Goal: Task Accomplishment & Management: Manage account settings

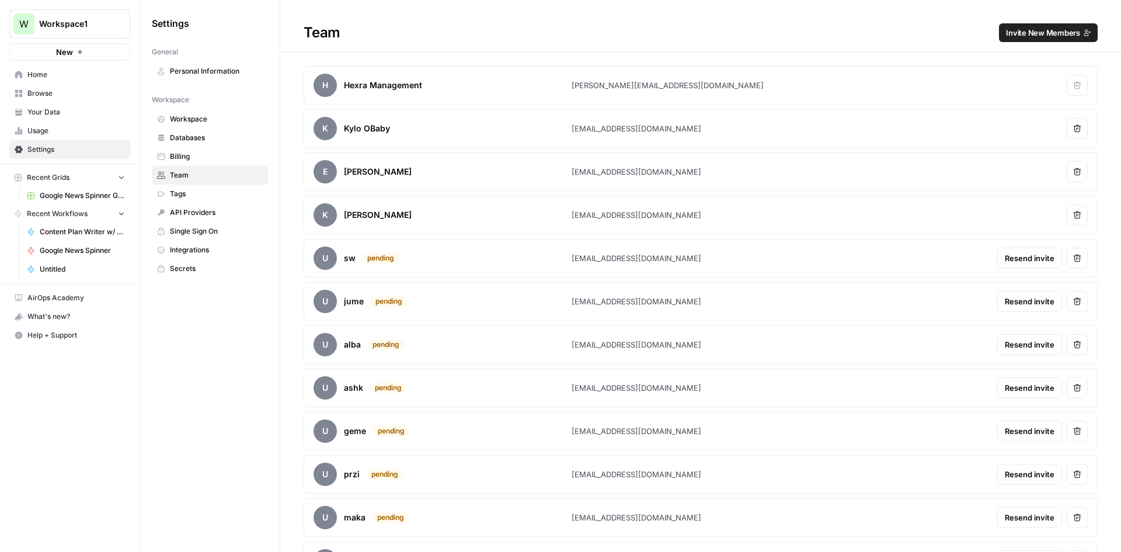
click at [1052, 22] on h1 "Team Invite New Members" at bounding box center [700, 26] width 841 height 52
click at [1052, 32] on span "Invite New Members" at bounding box center [1043, 33] width 74 height 12
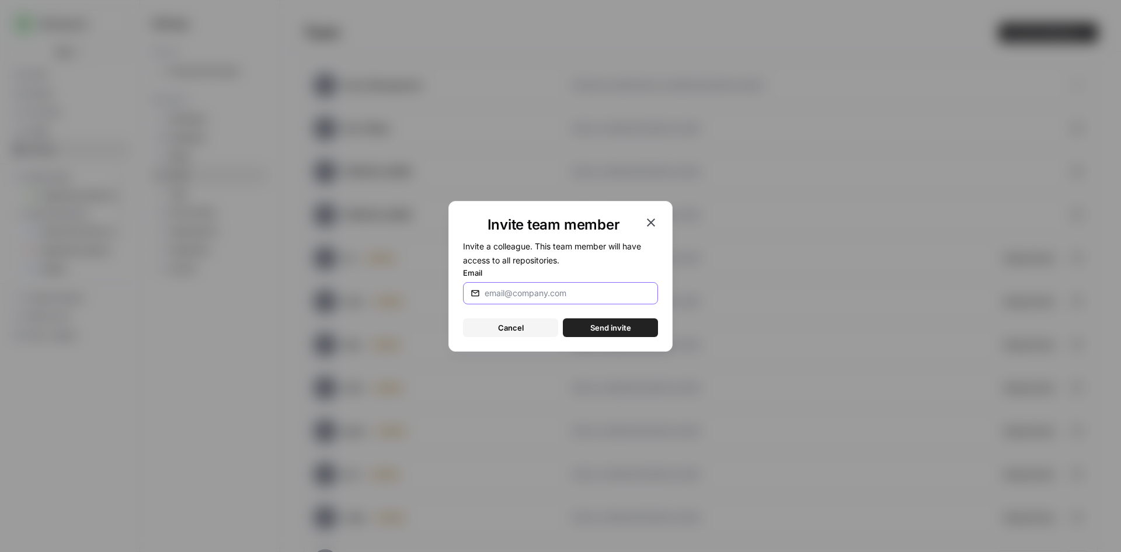
click at [531, 295] on input "Email" at bounding box center [568, 293] width 166 height 12
type input "[EMAIL_ADDRESS][DOMAIN_NAME]"
click at [634, 328] on button "Send invite" at bounding box center [610, 327] width 95 height 19
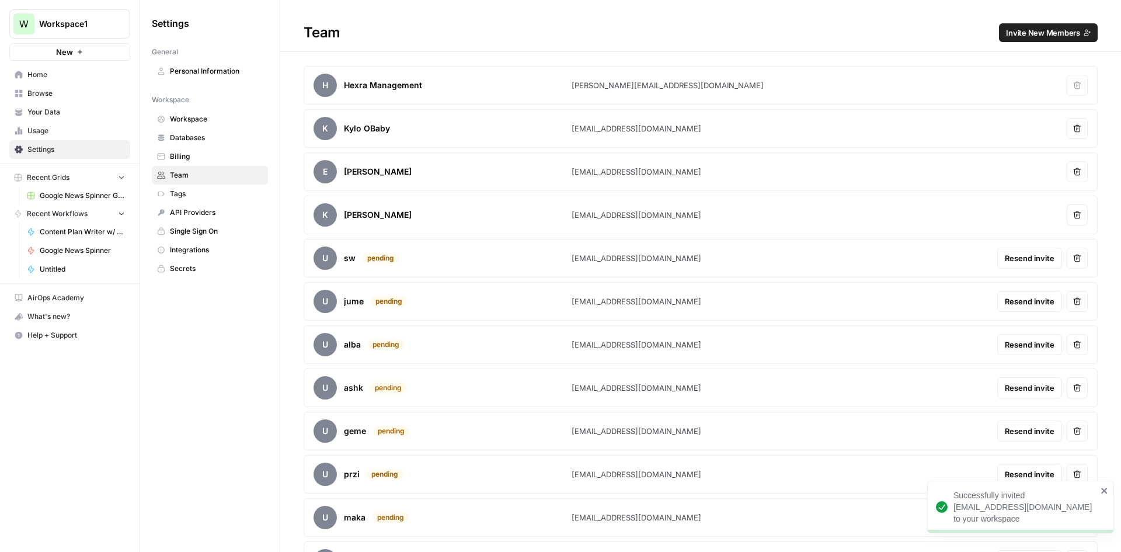
click at [1035, 37] on span "Invite New Members" at bounding box center [1043, 33] width 74 height 12
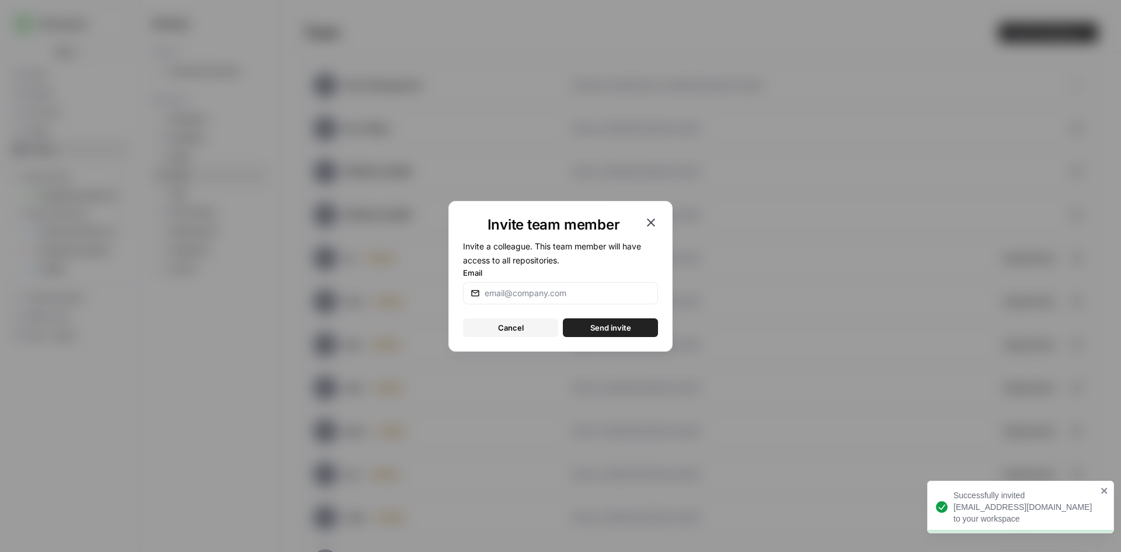
click at [575, 284] on div at bounding box center [560, 293] width 195 height 22
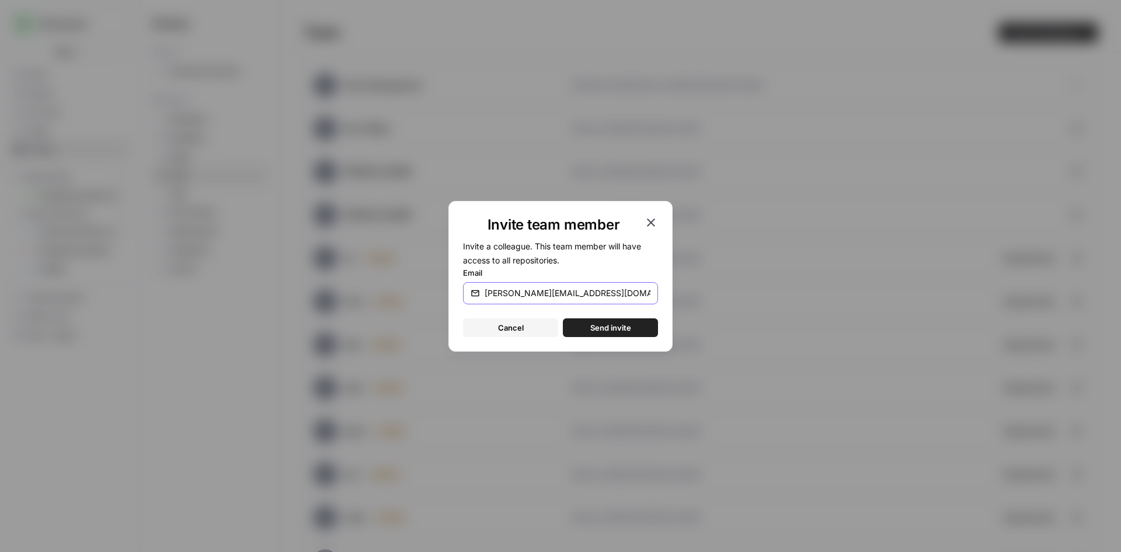
type input "[PERSON_NAME][EMAIL_ADDRESS][DOMAIN_NAME]"
click at [592, 326] on span "Send invite" at bounding box center [610, 328] width 41 height 12
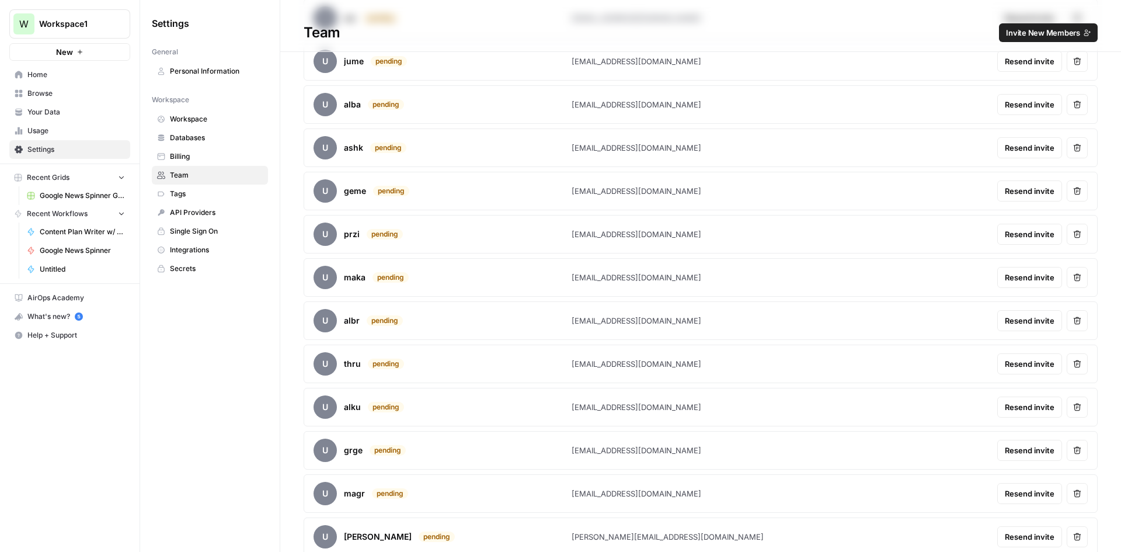
scroll to position [378, 0]
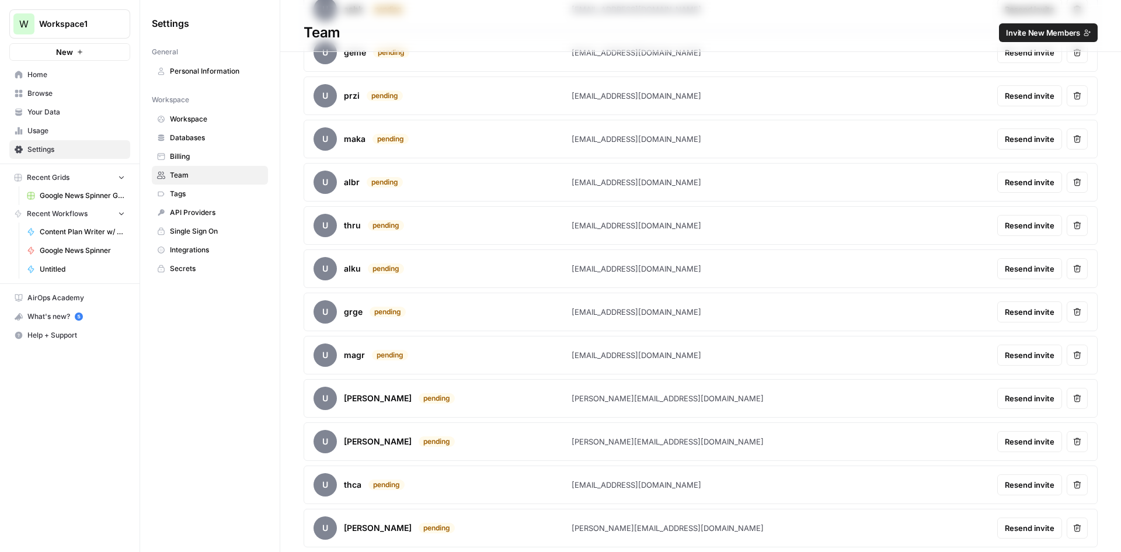
click at [94, 311] on div "What's new? 5" at bounding box center [70, 317] width 120 height 18
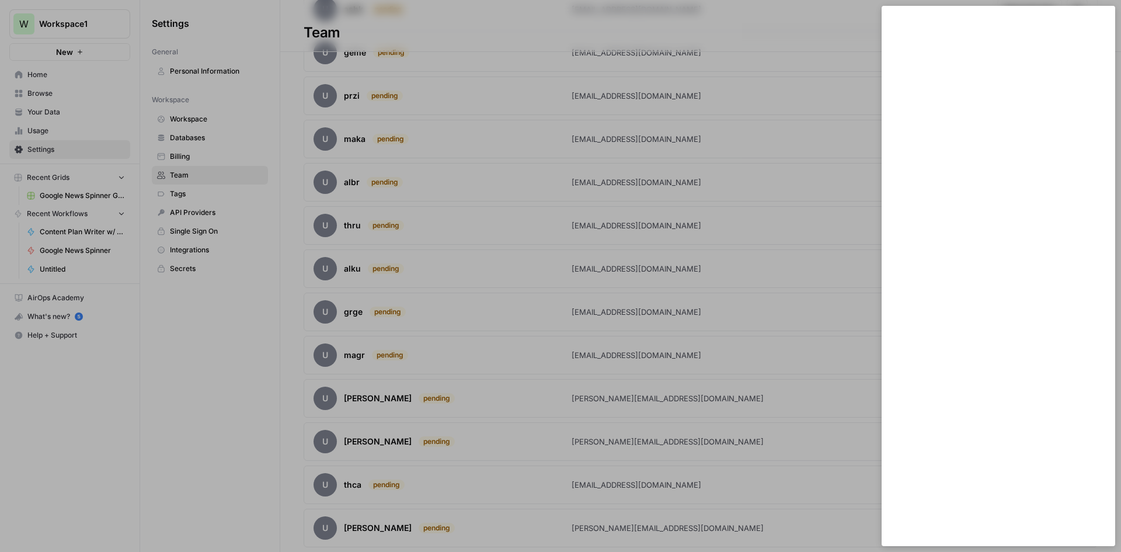
click at [194, 458] on div at bounding box center [560, 276] width 1121 height 552
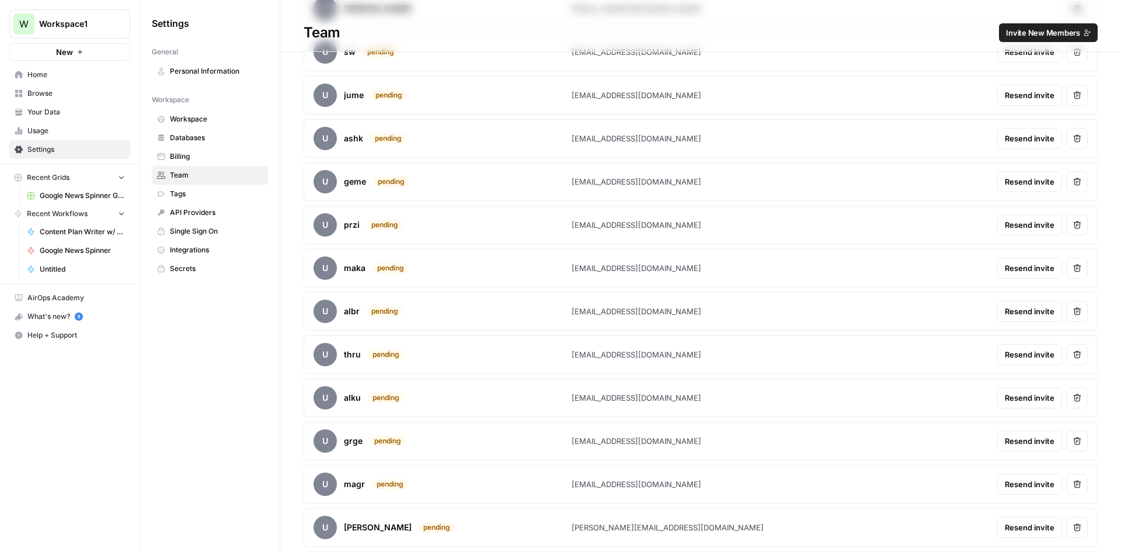
scroll to position [0, 0]
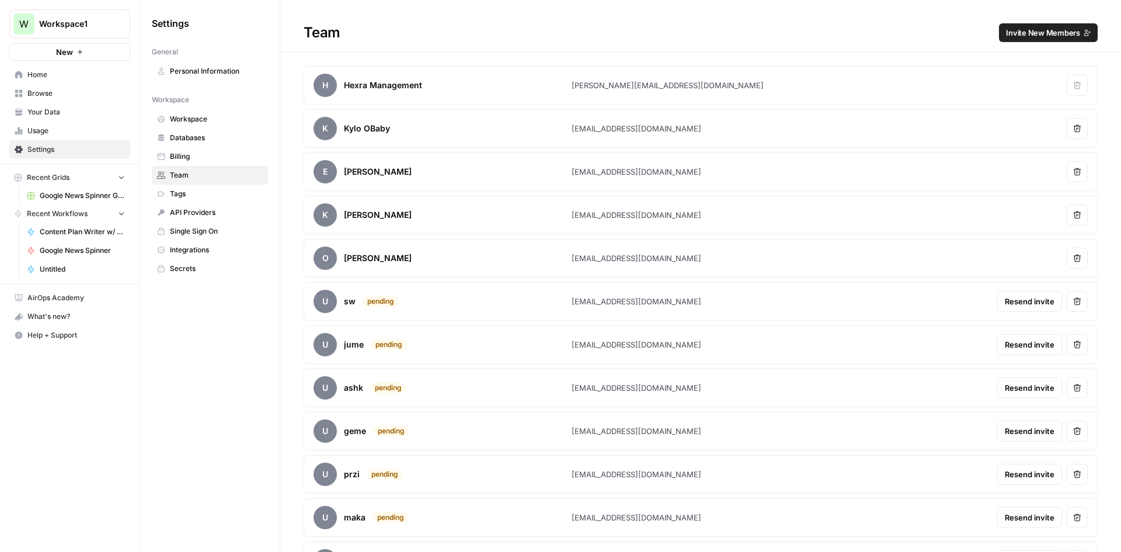
click at [85, 197] on span "Google News Spinner Grid" at bounding box center [82, 195] width 85 height 11
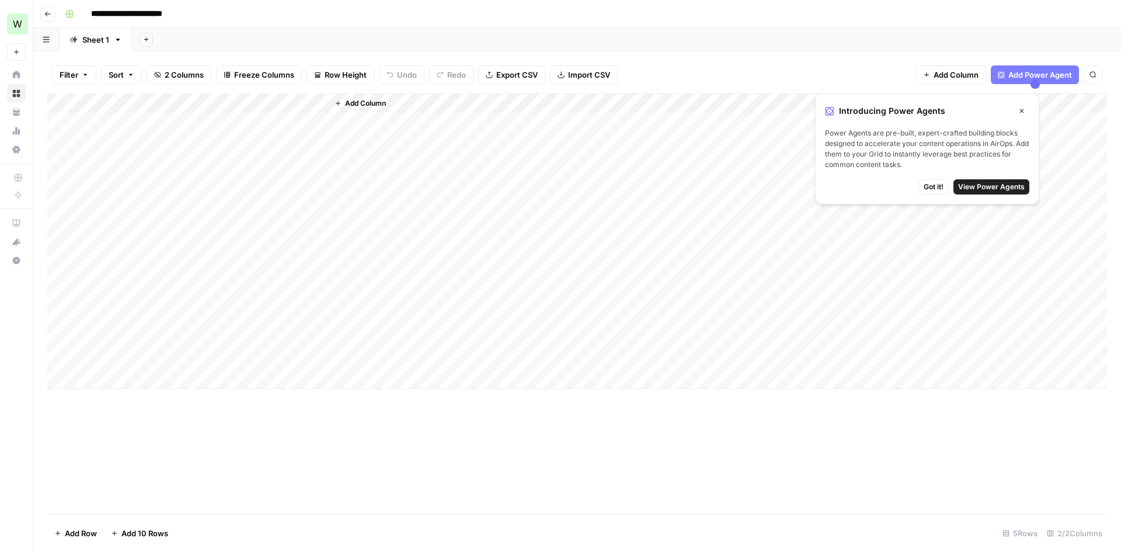
click at [934, 189] on span "Got it!" at bounding box center [934, 187] width 20 height 11
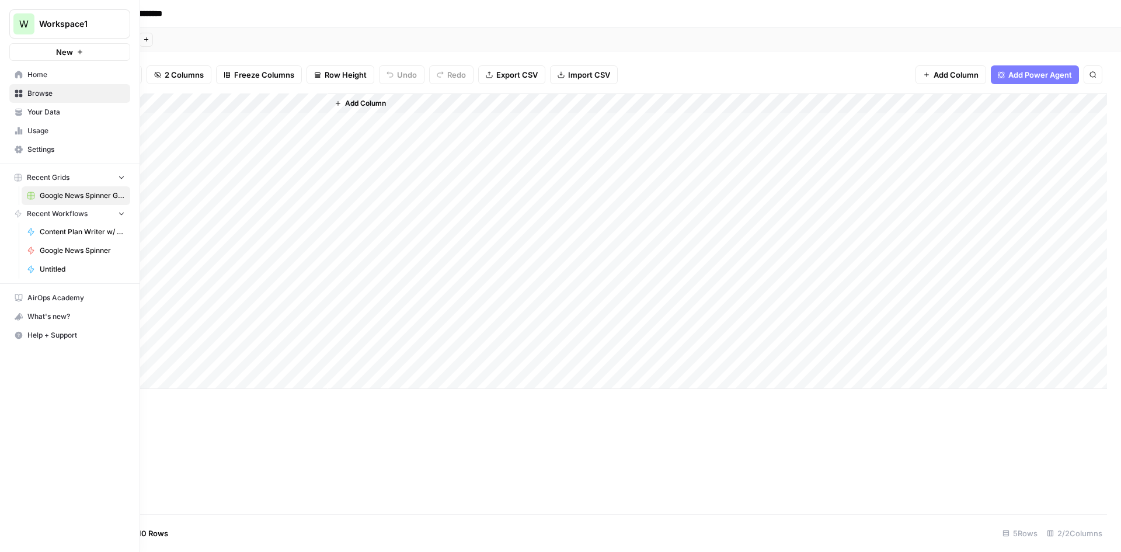
click at [116, 198] on span "Google News Spinner Grid" at bounding box center [82, 195] width 85 height 11
click at [118, 196] on span "Google News Spinner Grid" at bounding box center [82, 195] width 85 height 11
drag, startPoint x: 89, startPoint y: 190, endPoint x: 63, endPoint y: 199, distance: 27.1
click at [63, 199] on span "Google News Spinner Grid" at bounding box center [82, 195] width 85 height 11
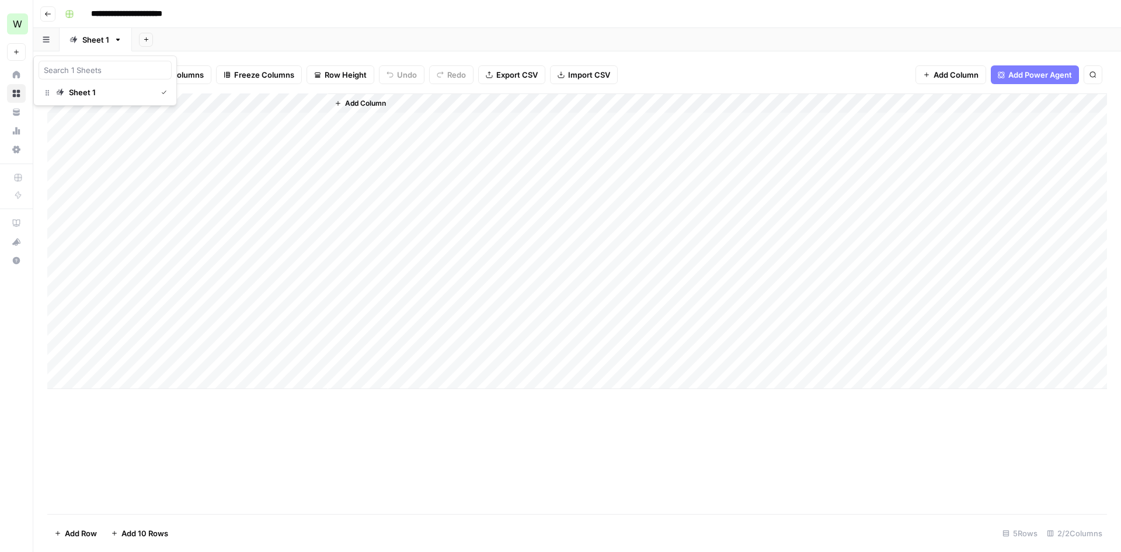
click at [48, 40] on icon "button" at bounding box center [46, 40] width 6 height 6
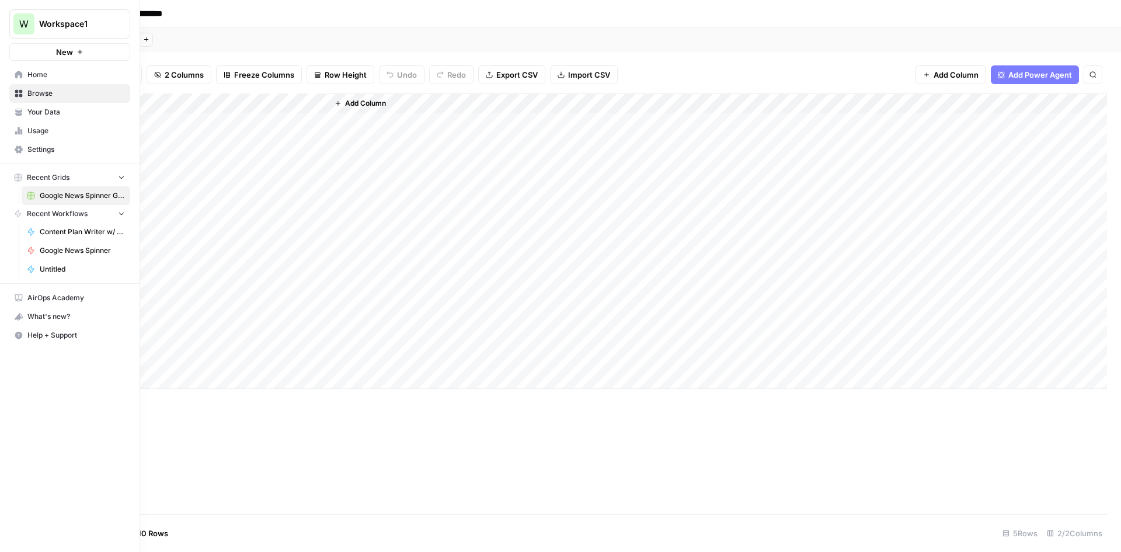
click at [123, 180] on icon "button" at bounding box center [121, 177] width 8 height 8
click at [120, 180] on icon "button" at bounding box center [121, 177] width 8 height 8
click at [69, 110] on span "Your Data" at bounding box center [76, 112] width 98 height 11
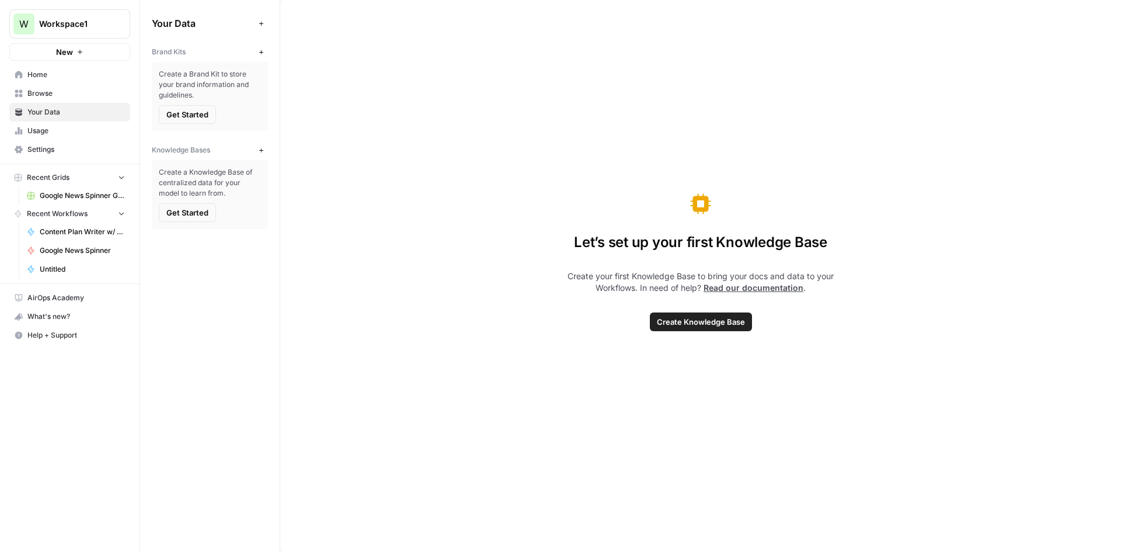
click at [65, 71] on span "Home" at bounding box center [76, 74] width 98 height 11
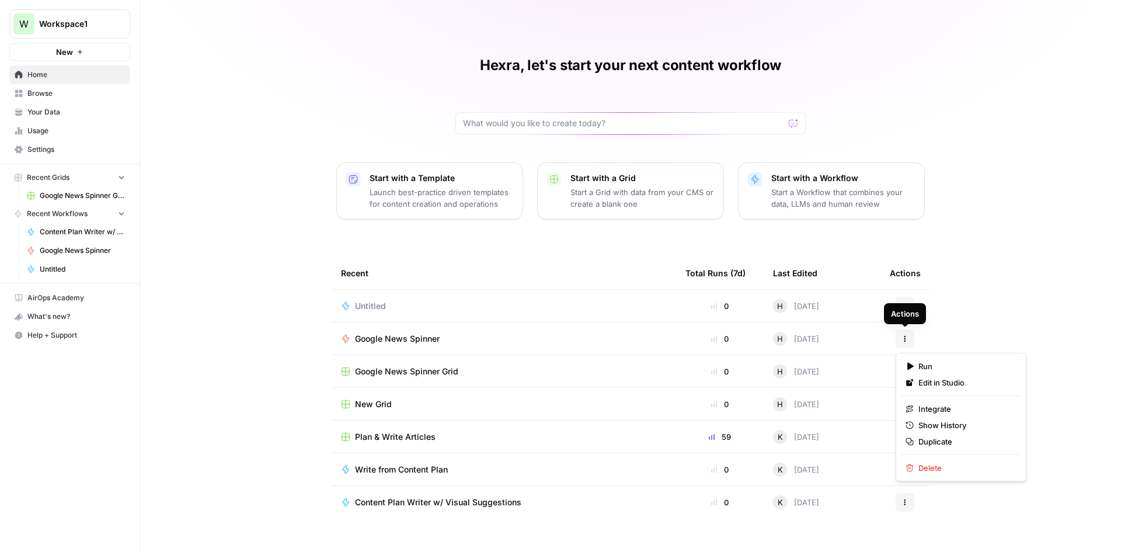
click at [910, 339] on button "Actions" at bounding box center [905, 338] width 19 height 19
click at [940, 382] on span "Edit in Studio" at bounding box center [965, 383] width 93 height 12
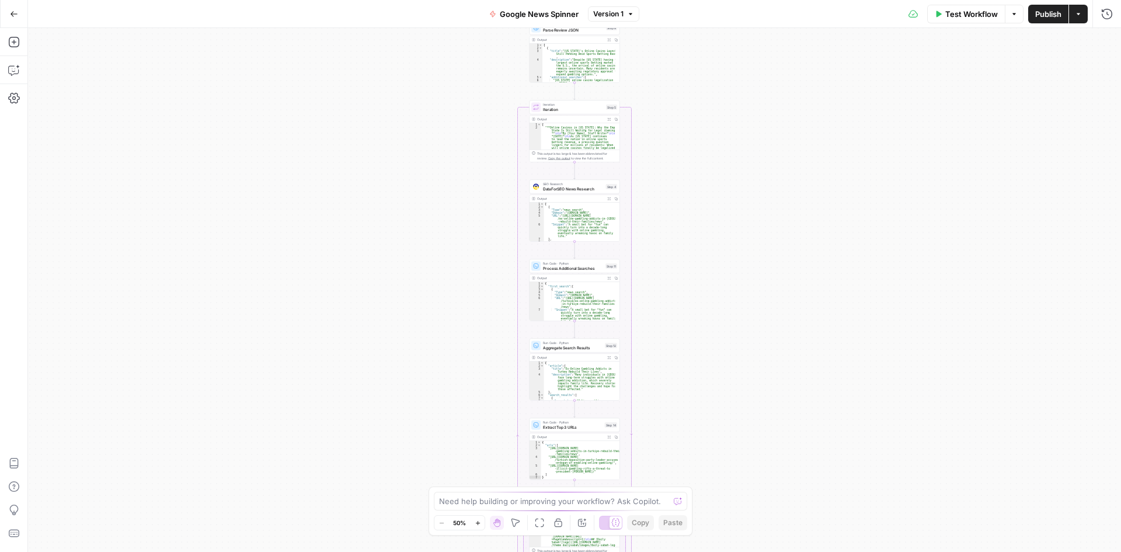
click at [1079, 15] on icon "button" at bounding box center [1078, 14] width 7 height 7
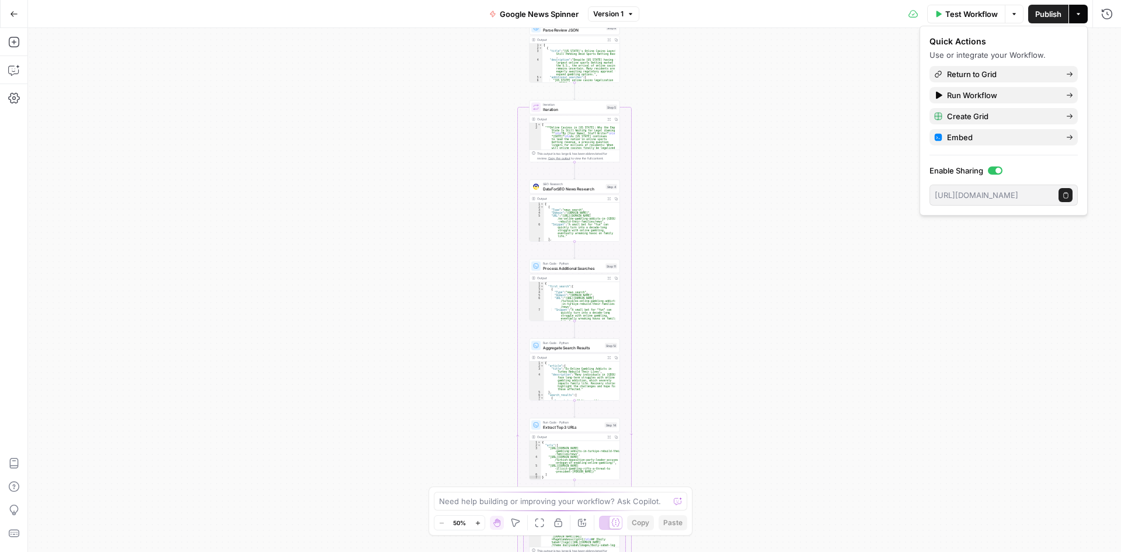
click at [1015, 18] on button "Options" at bounding box center [1014, 14] width 19 height 19
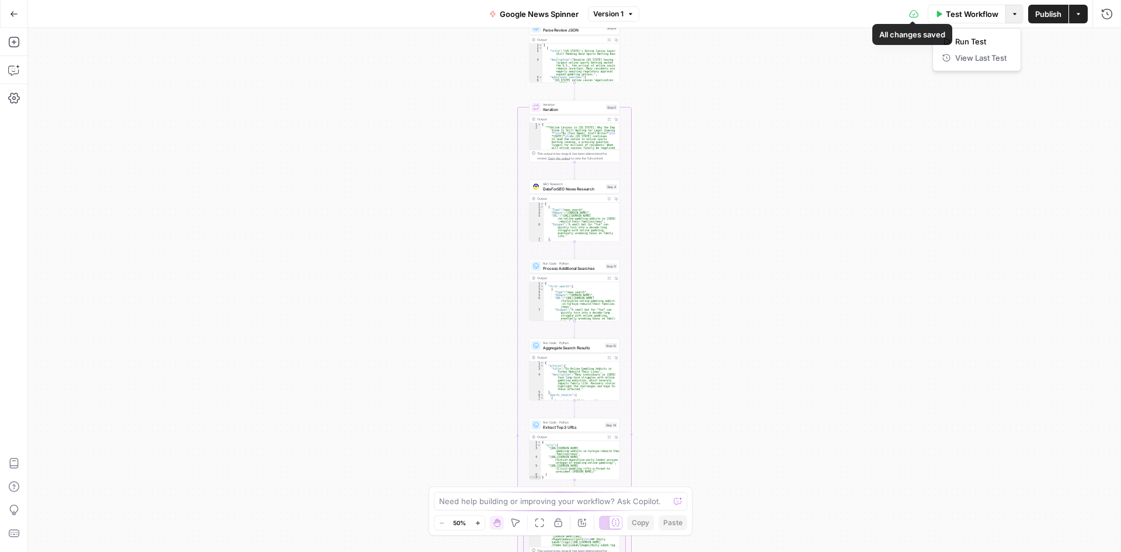
click at [856, 136] on div "Workflow Set Inputs Inputs SEO Research DataForSEO News Research Step 1 Output …" at bounding box center [574, 290] width 1093 height 524
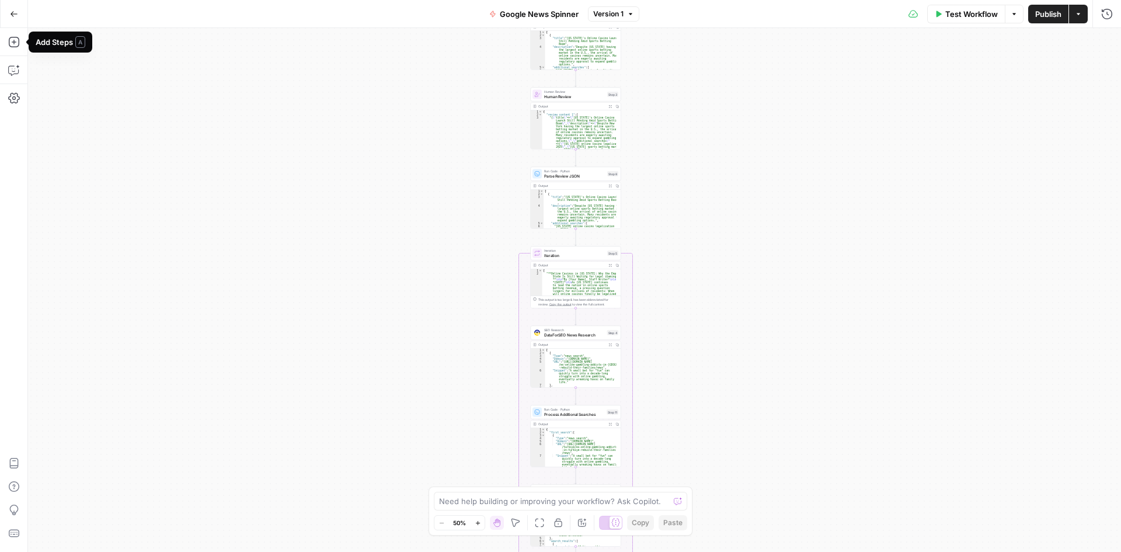
click at [15, 11] on icon "button" at bounding box center [14, 14] width 8 height 8
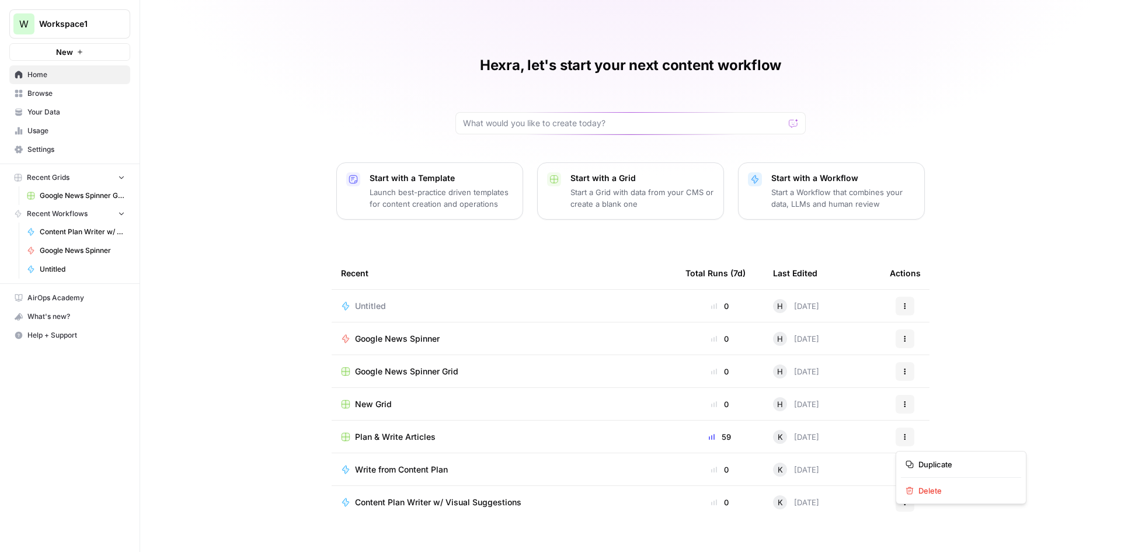
click at [906, 439] on icon "button" at bounding box center [905, 436] width 7 height 7
click at [984, 418] on div "Hexra, let's start your next content workflow Start with a Template Launch best…" at bounding box center [630, 276] width 981 height 552
click at [917, 405] on div "Actions" at bounding box center [905, 404] width 30 height 19
click at [906, 405] on icon "button" at bounding box center [905, 404] width 7 height 7
click at [158, 398] on div "Hexra, let's start your next content workflow Start with a Template Launch best…" at bounding box center [630, 276] width 981 height 552
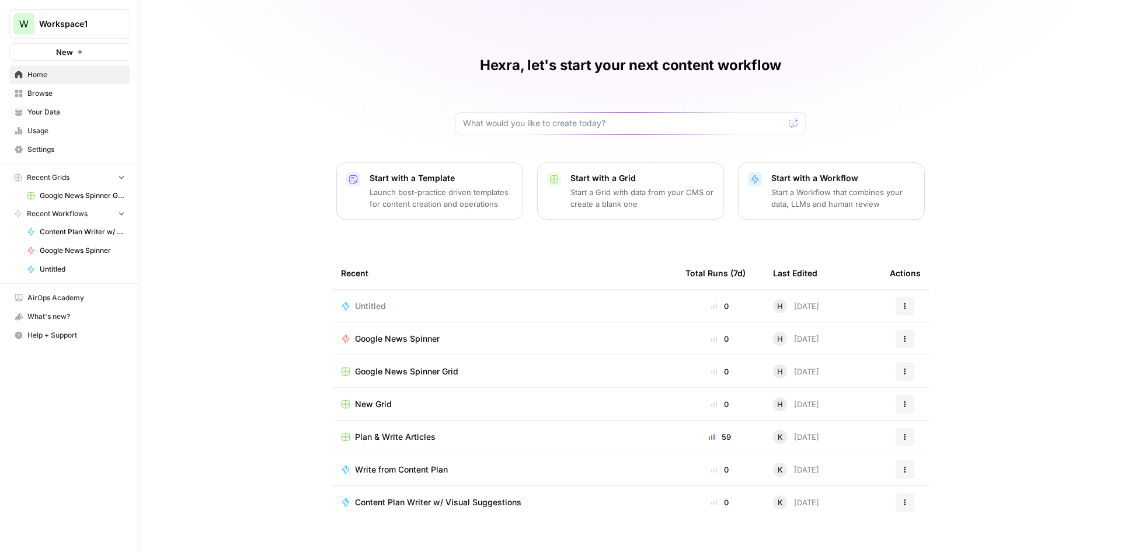
click at [107, 25] on span "Workspace1" at bounding box center [74, 24] width 71 height 12
click at [125, 107] on span "BF" at bounding box center [113, 106] width 154 height 12
click at [80, 32] on button "W Workspace1" at bounding box center [69, 23] width 121 height 29
click at [70, 99] on div "B BF" at bounding box center [106, 106] width 178 height 14
click at [75, 27] on span "Workspace1" at bounding box center [74, 24] width 71 height 12
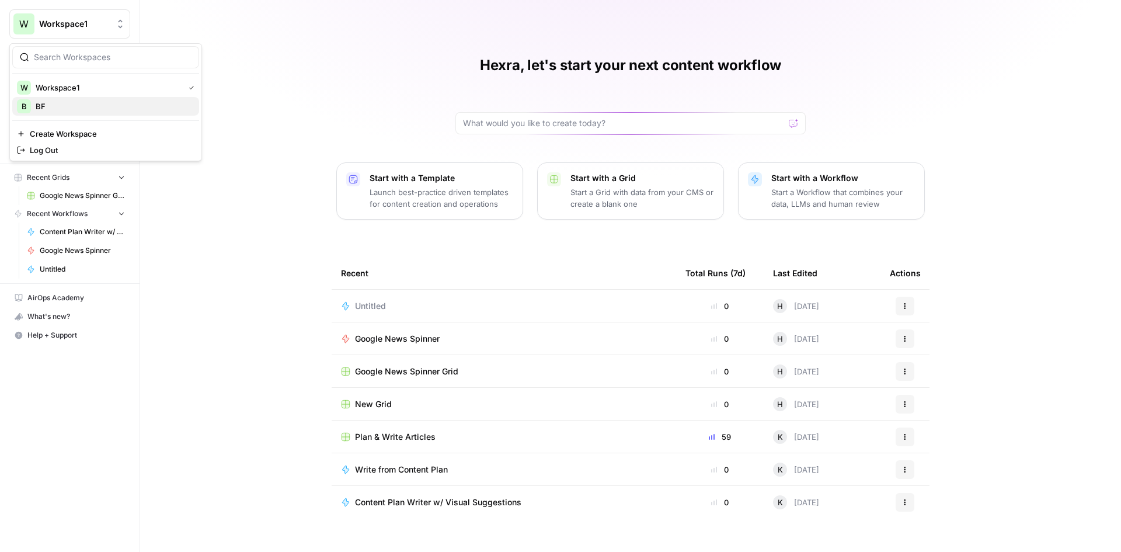
click at [64, 104] on span "BF" at bounding box center [113, 106] width 154 height 12
